Goal: Information Seeking & Learning: Learn about a topic

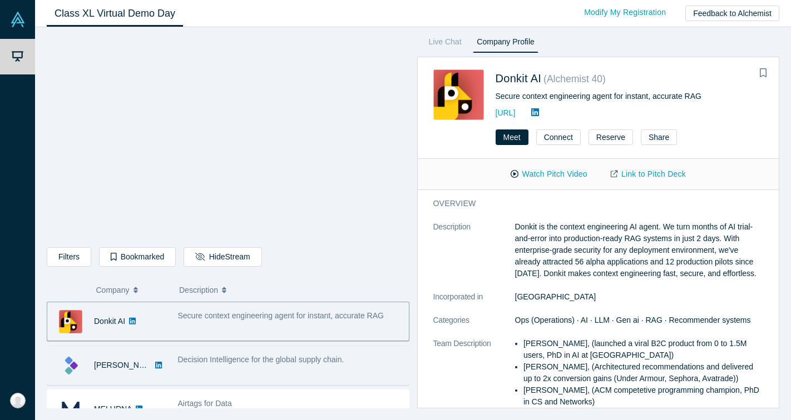
click at [326, 355] on span "Decision Intelligence for the global supply chain." at bounding box center [261, 359] width 166 height 9
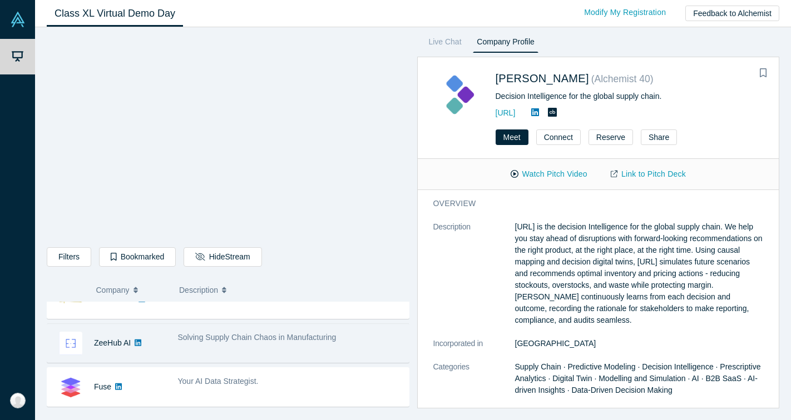
scroll to position [428, 0]
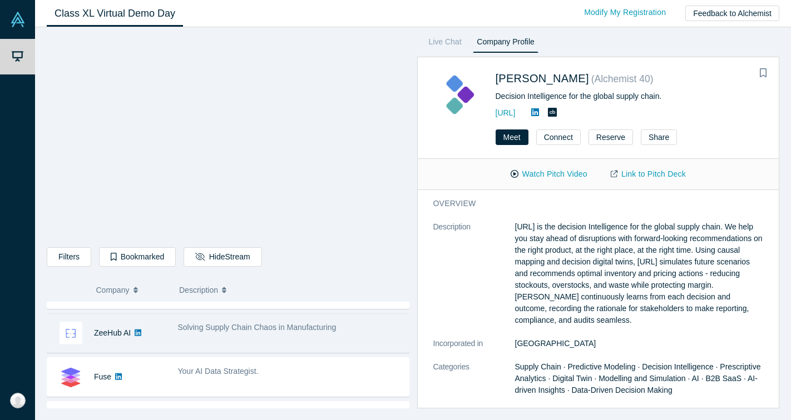
click at [315, 333] on div "Solving Supply Chain Chaos in Manufacturing" at bounding box center [290, 328] width 225 height 12
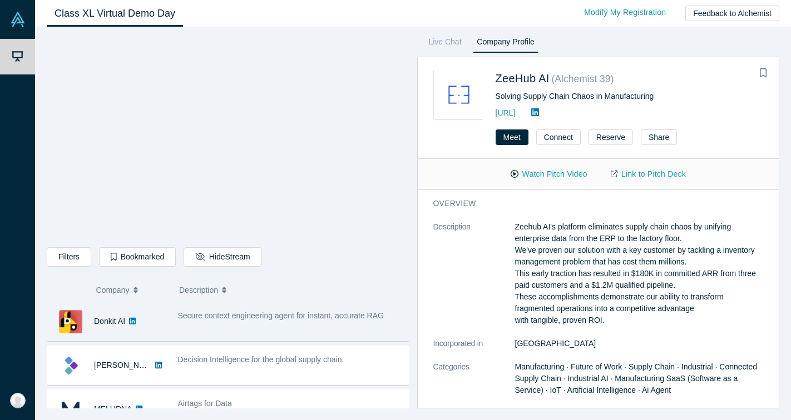
scroll to position [0, 0]
click at [292, 325] on div "Secure context engineering agent for instant, accurate RAG" at bounding box center [290, 321] width 237 height 35
